Goal: Complete application form

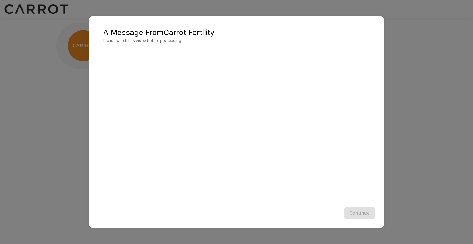
click at [408, 166] on div "A Message From Carrot Fertility Please watch this video before proceeding Conti…" at bounding box center [236, 122] width 473 height 244
click at [360, 212] on div "Continue" at bounding box center [237, 213] width 282 height 17
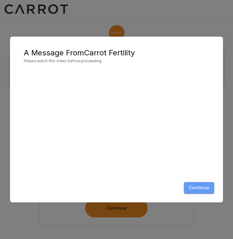
click at [206, 188] on button "Continue" at bounding box center [199, 188] width 30 height 12
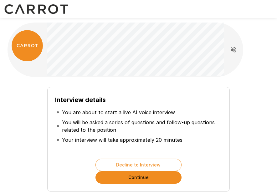
click at [137, 178] on button "Continue" at bounding box center [139, 177] width 86 height 13
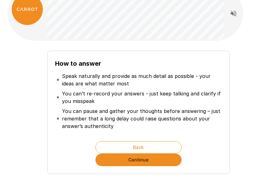
scroll to position [39, 0]
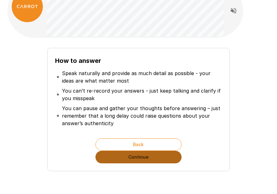
click at [123, 159] on button "Continue" at bounding box center [139, 157] width 86 height 13
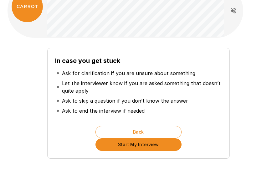
click at [128, 147] on button "Start My Interview" at bounding box center [139, 144] width 86 height 13
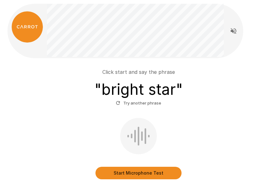
scroll to position [20, 0]
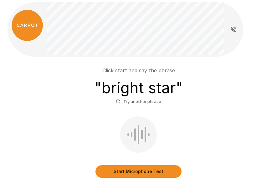
click at [128, 170] on button "Start Microphone Test" at bounding box center [139, 171] width 86 height 13
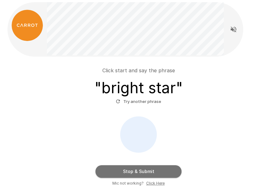
click at [128, 170] on button "Stop & Submit" at bounding box center [139, 171] width 86 height 13
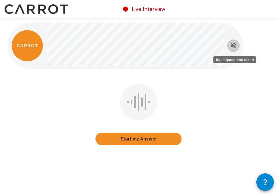
click at [231, 47] on icon "Read questions aloud" at bounding box center [234, 46] width 8 height 8
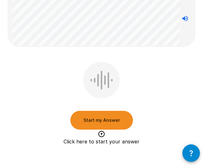
scroll to position [73, 0]
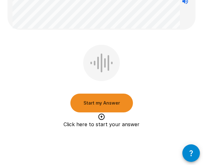
click at [110, 102] on button "Start my Answer" at bounding box center [101, 103] width 63 height 19
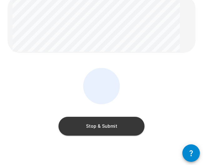
scroll to position [38, 0]
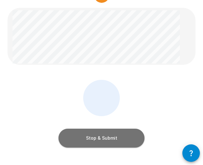
click at [108, 136] on button "Stop & Submit" at bounding box center [102, 138] width 86 height 19
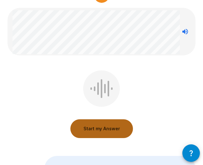
click at [105, 133] on button "Start my Answer" at bounding box center [101, 128] width 63 height 19
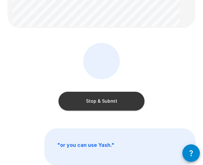
scroll to position [56, 0]
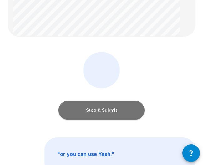
click at [134, 104] on button "Stop & Submit" at bounding box center [102, 110] width 86 height 19
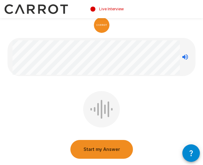
scroll to position [5, 0]
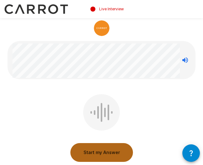
click at [100, 145] on button "Start my Answer" at bounding box center [101, 152] width 63 height 19
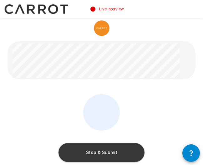
click at [124, 152] on button "Stop & Submit" at bounding box center [102, 152] width 86 height 19
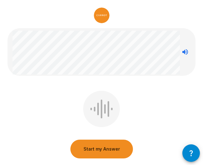
scroll to position [31, 0]
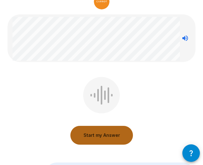
click at [103, 137] on button "Start my Answer" at bounding box center [101, 135] width 63 height 19
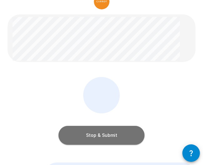
click at [87, 137] on button "Stop & Submit" at bounding box center [102, 135] width 86 height 19
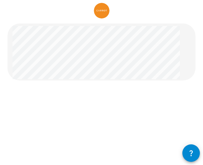
scroll to position [22, 0]
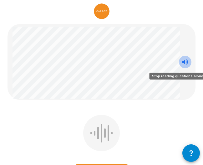
click at [187, 63] on icon "Stop reading questions aloud" at bounding box center [186, 62] width 6 height 6
click at [184, 65] on icon "Read questions aloud" at bounding box center [186, 62] width 8 height 8
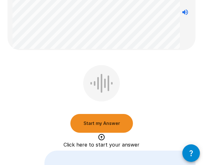
scroll to position [0, 0]
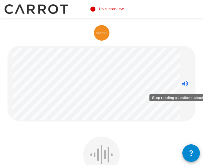
click at [186, 80] on icon "Stop reading questions aloud" at bounding box center [186, 84] width 8 height 8
click at [186, 80] on icon "Read questions aloud" at bounding box center [186, 84] width 8 height 8
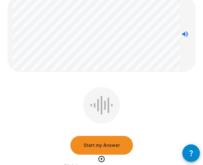
scroll to position [50, 0]
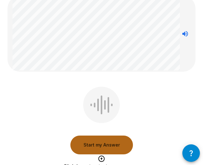
click at [104, 143] on button "Start my Answer" at bounding box center [101, 145] width 63 height 19
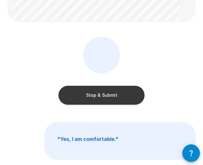
click at [104, 98] on button "Stop & Submit" at bounding box center [102, 95] width 86 height 19
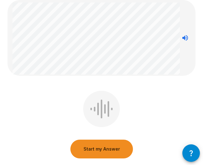
scroll to position [0, 0]
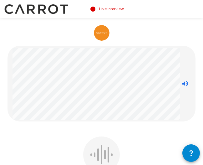
click at [183, 82] on icon "Stop reading questions aloud" at bounding box center [186, 84] width 8 height 8
click at [183, 82] on icon "Read questions aloud" at bounding box center [186, 84] width 8 height 8
click at [101, 29] on img at bounding box center [102, 33] width 16 height 16
click at [189, 154] on icon "button" at bounding box center [192, 153] width 8 height 8
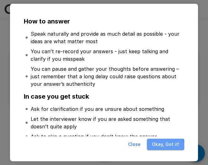
click at [165, 145] on button "Okay, Got it!" at bounding box center [165, 145] width 37 height 12
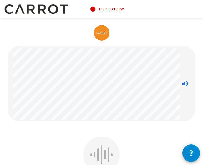
click at [195, 150] on icon "button" at bounding box center [192, 153] width 8 height 8
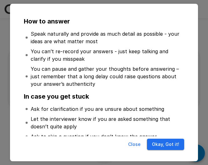
click at [171, 141] on button "Okay, Got it!" at bounding box center [165, 145] width 37 height 12
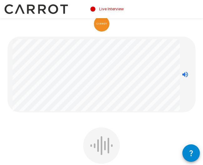
scroll to position [13, 0]
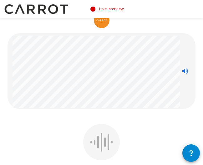
click at [107, 138] on div at bounding box center [101, 142] width 37 height 36
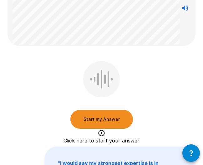
click at [111, 118] on button "Start my Answer" at bounding box center [101, 119] width 63 height 19
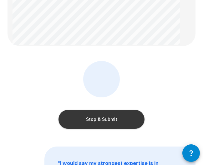
click at [105, 117] on button "Stop & Submit" at bounding box center [102, 119] width 86 height 19
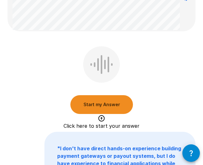
scroll to position [84, 0]
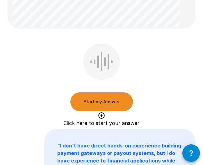
click at [121, 100] on button "Start my Answer" at bounding box center [101, 101] width 63 height 19
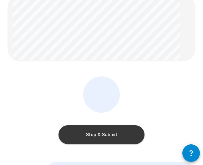
scroll to position [51, 0]
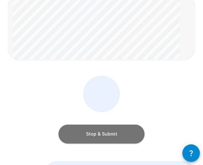
click at [111, 138] on button "Stop & Submit" at bounding box center [102, 134] width 86 height 19
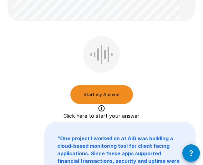
scroll to position [102, 0]
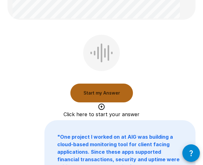
click at [120, 94] on button "Start my Answer" at bounding box center [101, 93] width 63 height 19
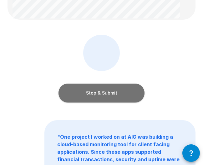
click at [130, 95] on button "Stop & Submit" at bounding box center [102, 93] width 86 height 19
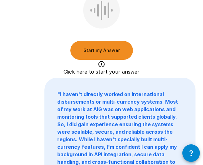
scroll to position [128, 0]
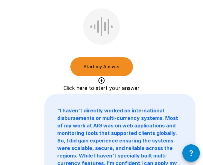
click at [103, 69] on button "Start my Answer" at bounding box center [101, 66] width 63 height 19
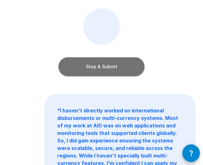
click at [124, 66] on button "Stop & Submit" at bounding box center [102, 66] width 86 height 19
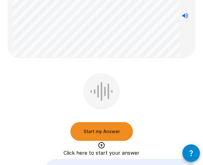
scroll to position [75, 0]
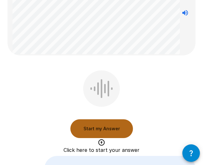
click at [116, 127] on button "Start my Answer" at bounding box center [101, 128] width 63 height 19
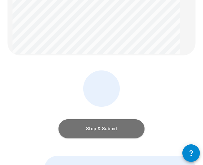
click at [78, 126] on button "Stop & Submit" at bounding box center [102, 128] width 86 height 19
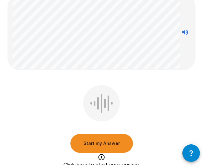
scroll to position [52, 0]
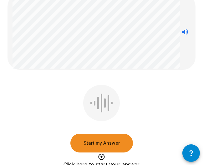
click at [98, 142] on button "Start my Answer" at bounding box center [101, 143] width 63 height 19
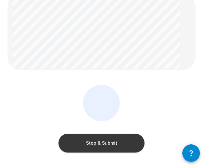
click at [106, 139] on button "Stop & Submit" at bounding box center [102, 143] width 86 height 19
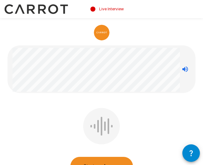
scroll to position [13, 0]
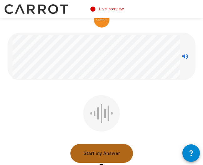
click at [90, 150] on button "Start my Answer" at bounding box center [101, 153] width 63 height 19
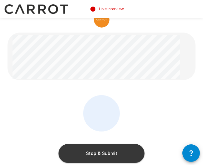
click at [128, 150] on button "Stop & Submit" at bounding box center [102, 153] width 86 height 19
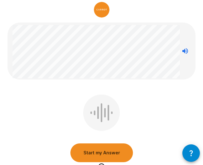
scroll to position [24, 0]
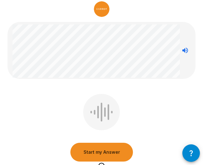
click at [103, 152] on button "Start my Answer" at bounding box center [101, 152] width 63 height 19
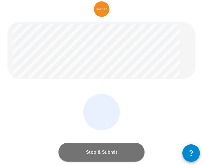
click at [93, 150] on button "Stop & Submit" at bounding box center [102, 152] width 86 height 19
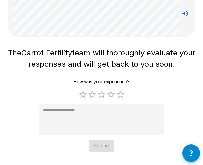
scroll to position [54, 0]
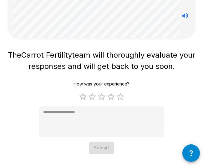
click at [125, 97] on div "How was your experience? 1 Star 2 Stars 3 Stars 4 Stars 5 Stars Empty * Submit" at bounding box center [101, 115] width 125 height 75
click at [123, 97] on label "5 Stars" at bounding box center [120, 96] width 9 height 9
type textarea "*"
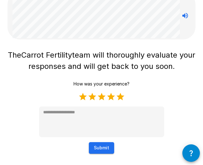
click at [109, 144] on button "Submit" at bounding box center [101, 148] width 25 height 12
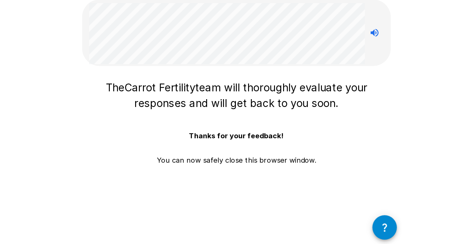
scroll to position [0, 0]
